Goal: Check status: Check status

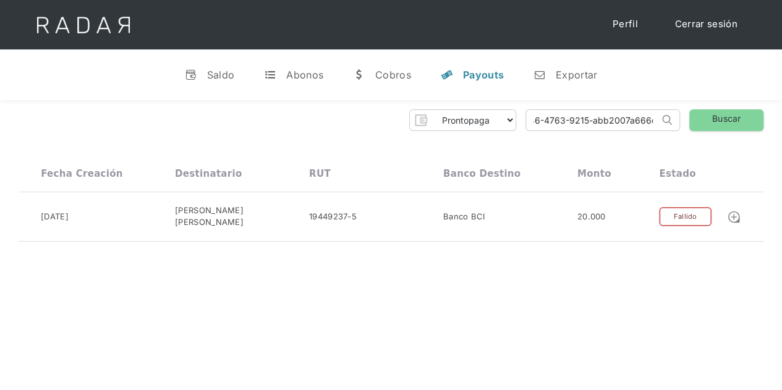
drag, startPoint x: 532, startPoint y: 118, endPoint x: 671, endPoint y: 119, distance: 139.2
click at [671, 119] on form "39430062-a946-4763-9215-abb2007a666e Search" at bounding box center [603, 120] width 155 height 22
paste input "4df1962-3c27-4d56-9114-6d10545d0c2c"
type input "34df1962-3c27-4d56-9114-6d10545d0c2c"
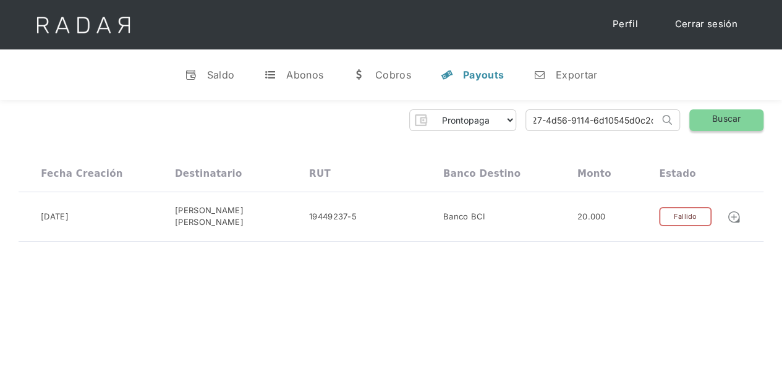
scroll to position [0, 0]
click at [706, 114] on link "Buscar" at bounding box center [727, 120] width 74 height 22
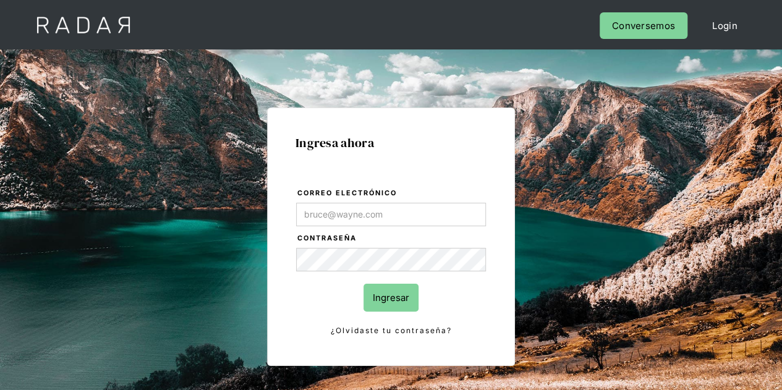
type input "Evans@prontopaga.com"
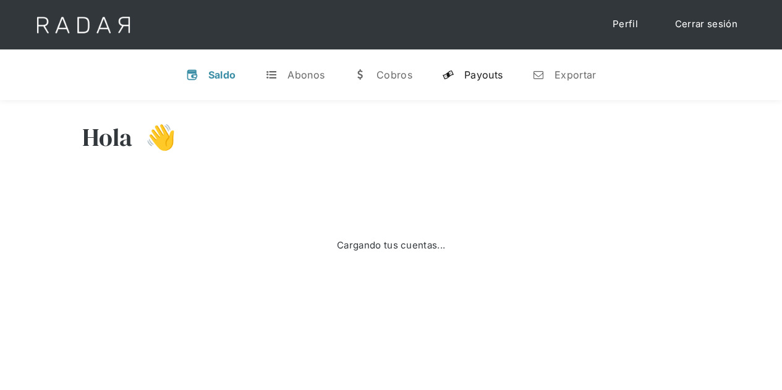
click at [483, 71] on div "Payouts" at bounding box center [484, 75] width 38 height 12
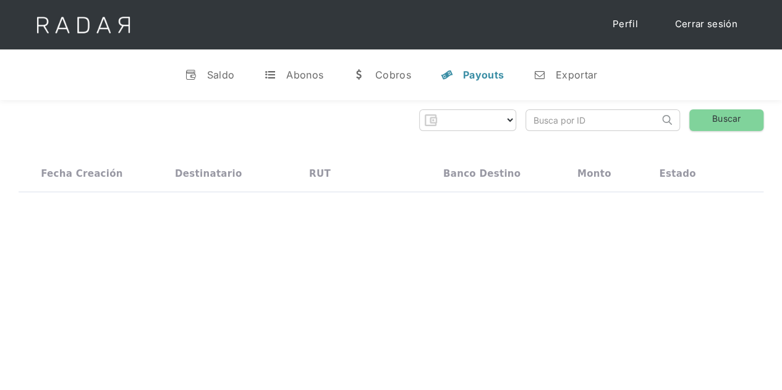
click at [573, 124] on input "search" at bounding box center [592, 120] width 133 height 20
paste input "34df1962-3c27-4d56-9114-6d10545d0c2c"
type input "34df1962-3c27-4d56-9114-6d10545d0c2c"
select select "prontopaga"
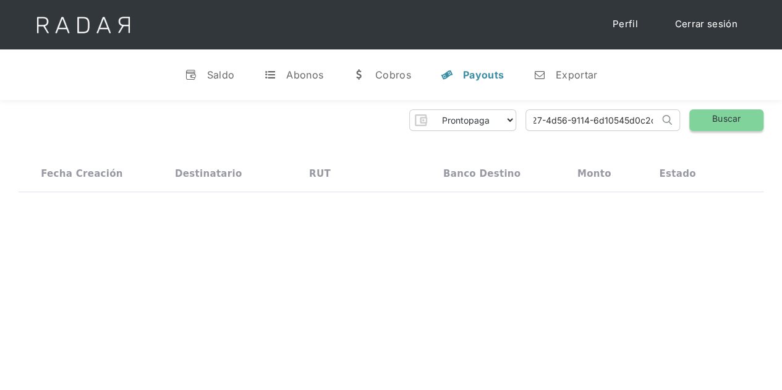
type input "34df1962-3c27-4d56-9114-6d10545d0c2c"
click at [731, 109] on link "Buscar" at bounding box center [727, 120] width 74 height 22
click at [533, 123] on input "34df1962-3c27-4d56-9114-6d10545d0c2c" at bounding box center [592, 120] width 133 height 20
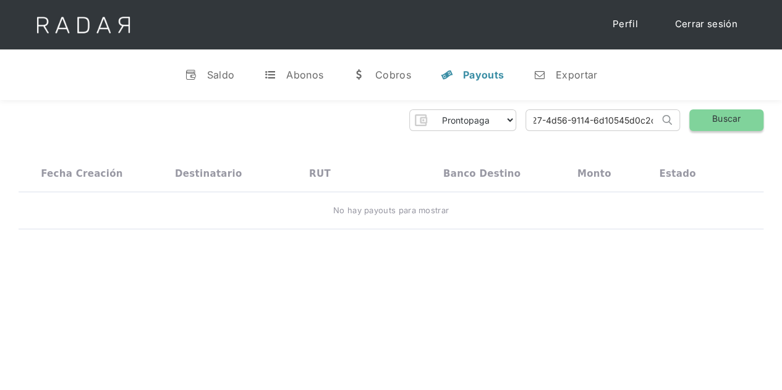
drag, startPoint x: 528, startPoint y: 122, endPoint x: 692, endPoint y: 122, distance: 163.3
click at [692, 122] on div "Prontopaga Prontopaga 2 Thank you! Your submission has been received! Oops! Som…" at bounding box center [391, 120] width 745 height 22
paste input "34df1962-3c27-4d56-9114-6d10545d0c2c"
click at [703, 119] on link "Buscar" at bounding box center [727, 120] width 74 height 22
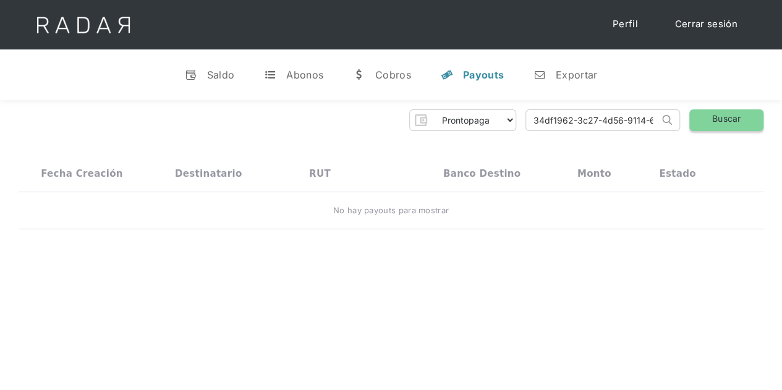
click at [716, 118] on link "Buscar" at bounding box center [727, 120] width 74 height 22
drag, startPoint x: 529, startPoint y: 122, endPoint x: 667, endPoint y: 112, distance: 138.3
click at [667, 113] on form "34df1962-3c27-4d56-9114-6d10545d0c2c Search" at bounding box center [603, 120] width 155 height 22
paste input "cf9d0911-ea56-49c2-a655-4bf9d7608c5"
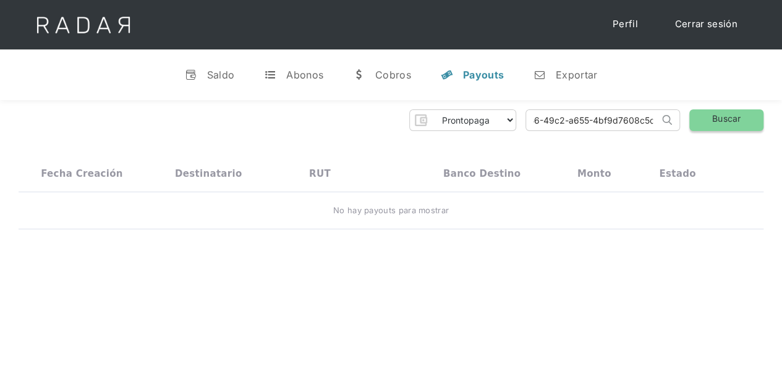
click at [720, 114] on link "Buscar" at bounding box center [727, 120] width 74 height 22
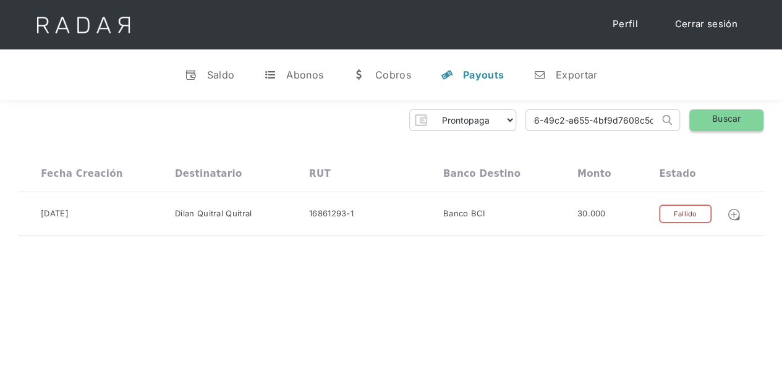
drag, startPoint x: 527, startPoint y: 122, endPoint x: 705, endPoint y: 114, distance: 178.3
click at [705, 114] on div "Prontopaga Prontopaga 2 Thank you! Your submission has been received! Oops! Som…" at bounding box center [391, 120] width 745 height 22
paste input "04bdebb8-6a0b-44fc-bb2a-d559f3fb9e93"
type input "04bdebb8-6a0b-44fc-bb2a-d559f3fb9e93"
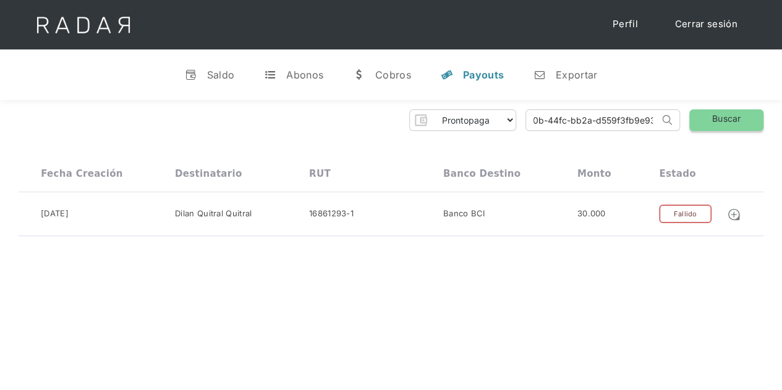
click at [714, 121] on link "Buscar" at bounding box center [727, 120] width 74 height 22
